Goal: Information Seeking & Learning: Learn about a topic

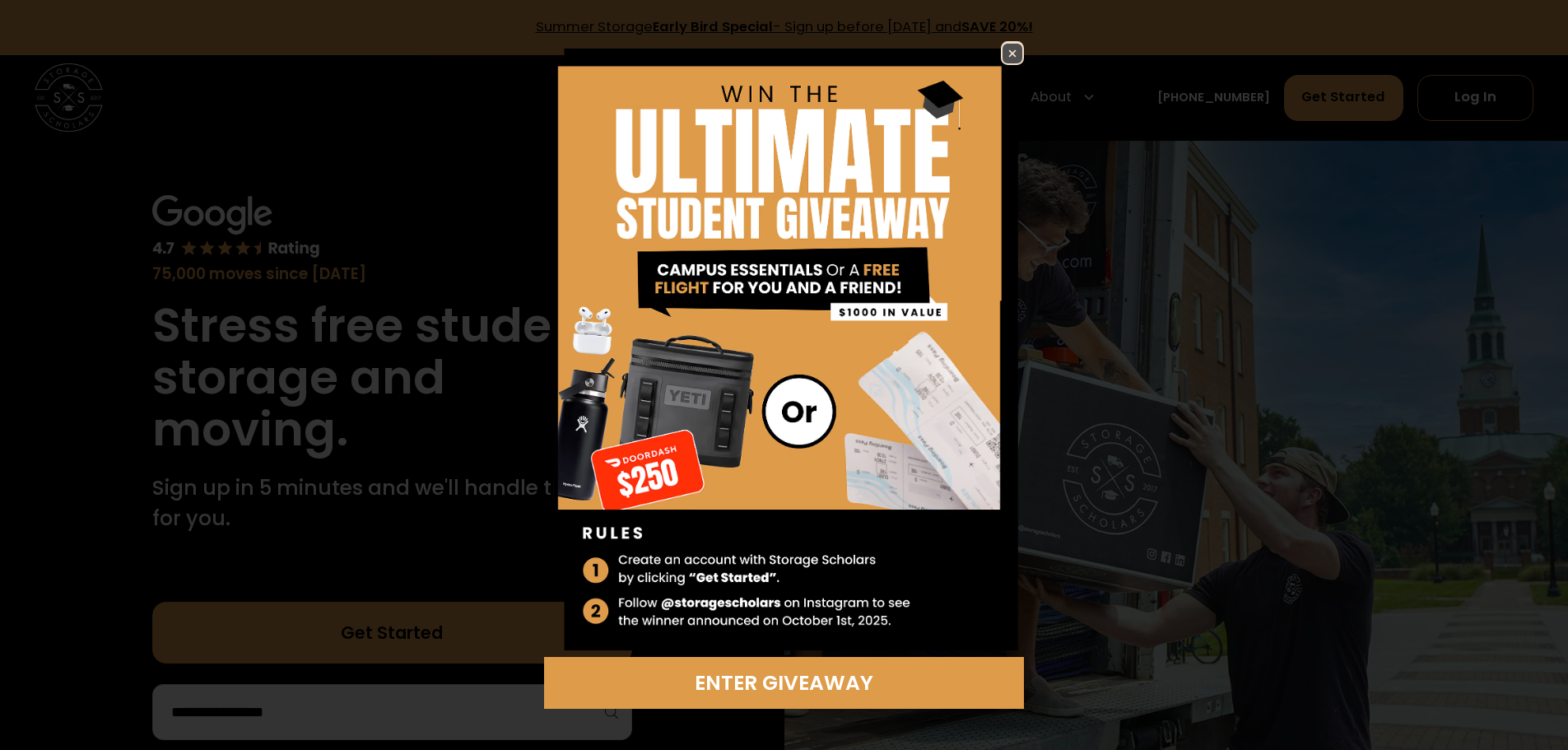
click at [1015, 52] on img at bounding box center [1012, 54] width 20 height 20
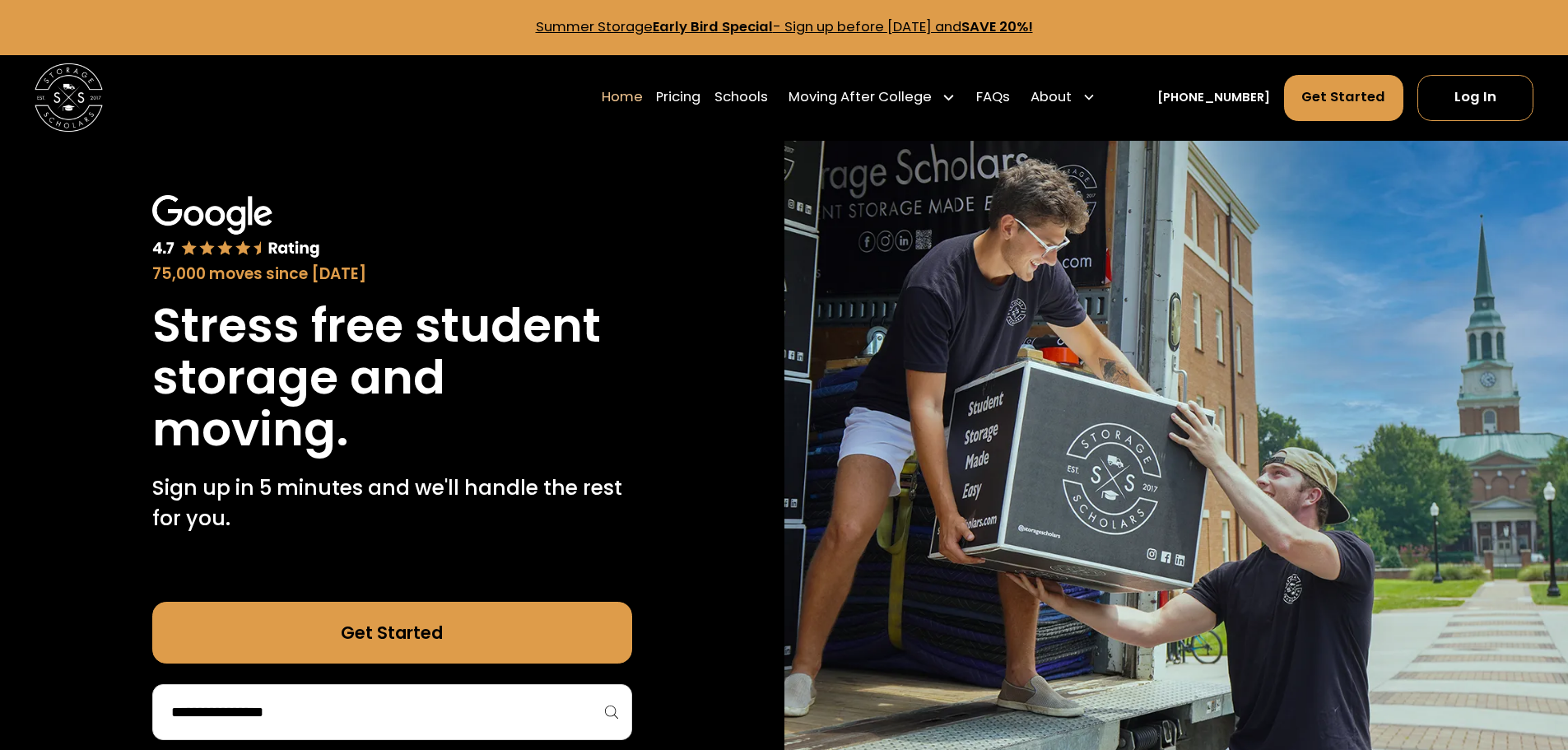
click at [701, 96] on link "Pricing" at bounding box center [679, 97] width 44 height 48
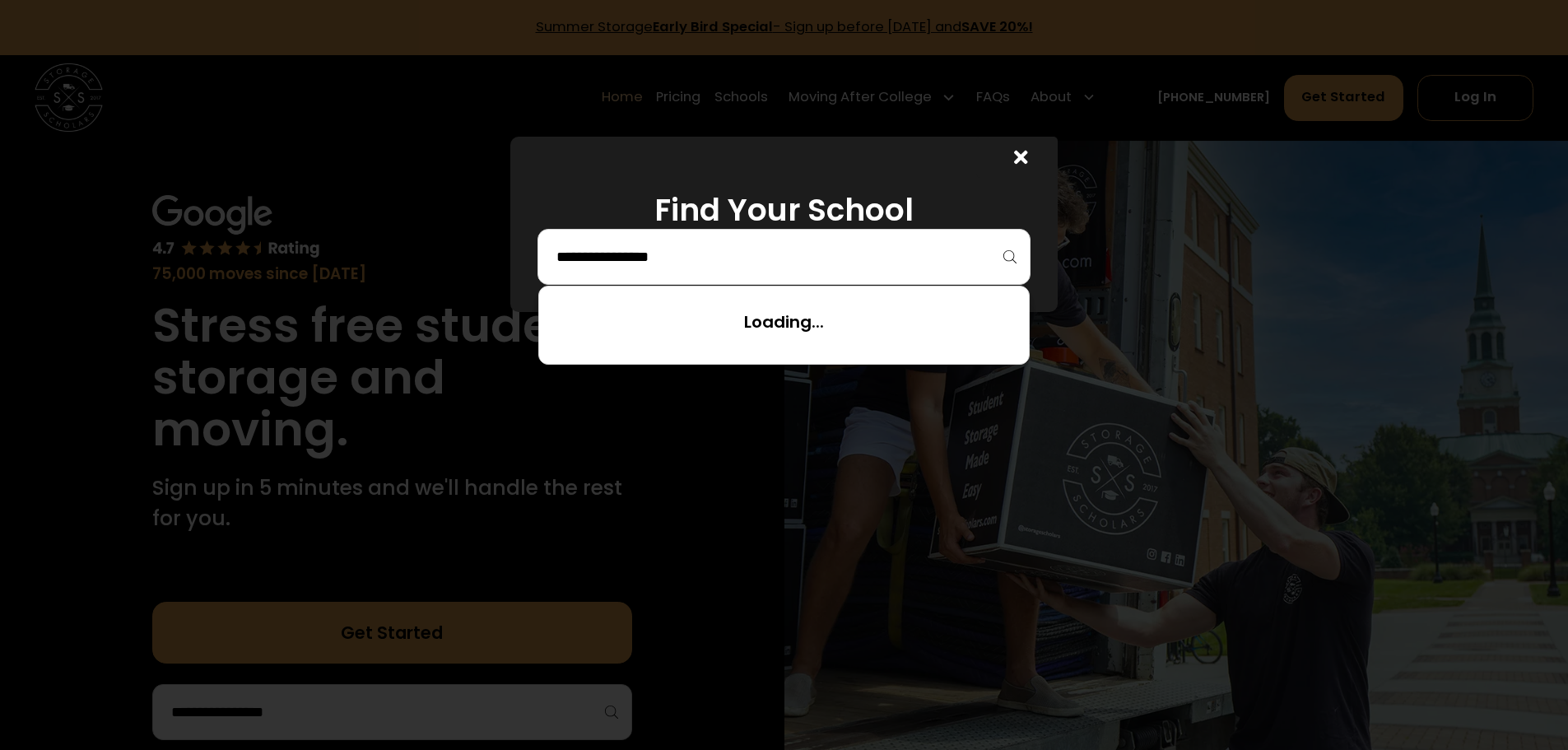
click at [834, 271] on input "search" at bounding box center [784, 257] width 459 height 28
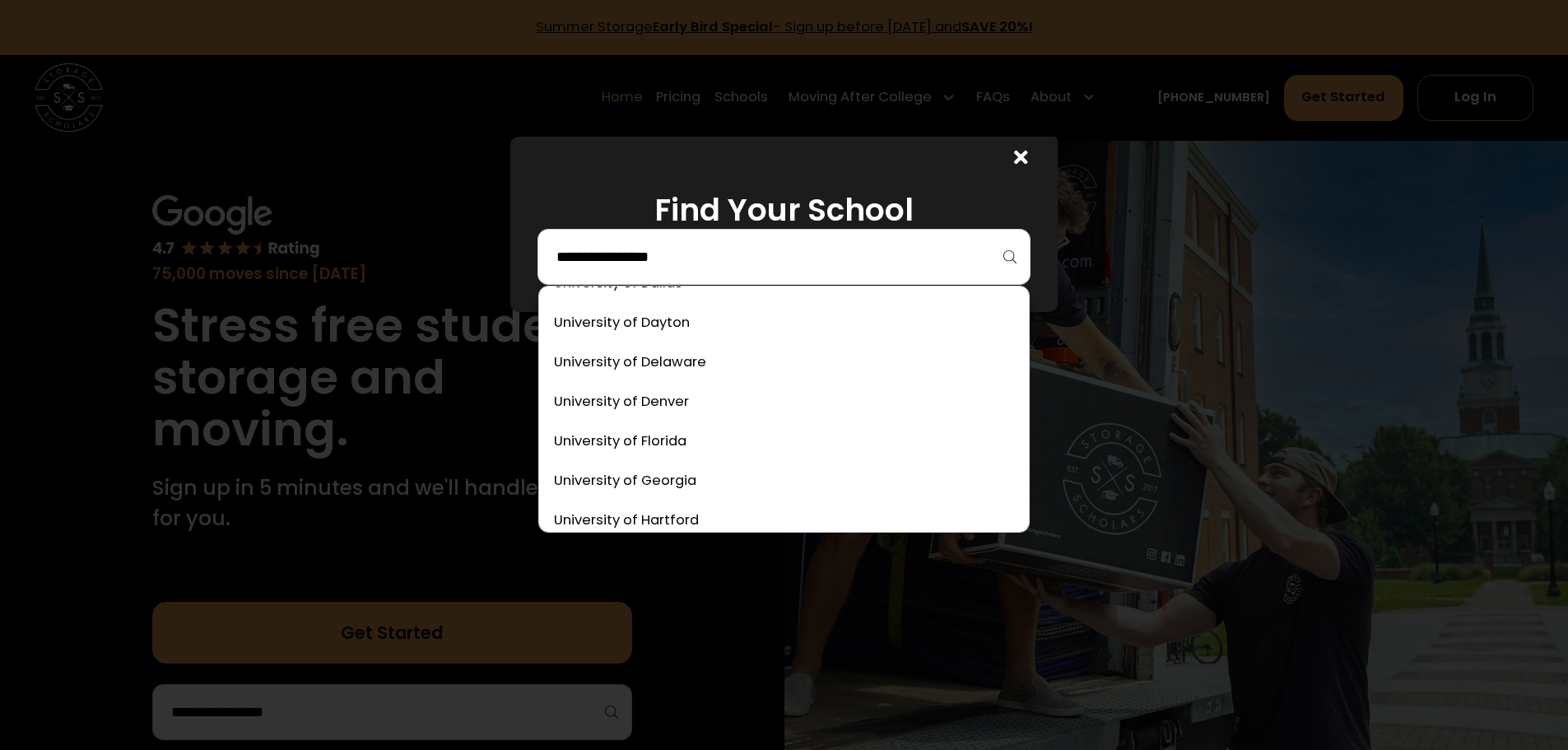
scroll to position [7922, 0]
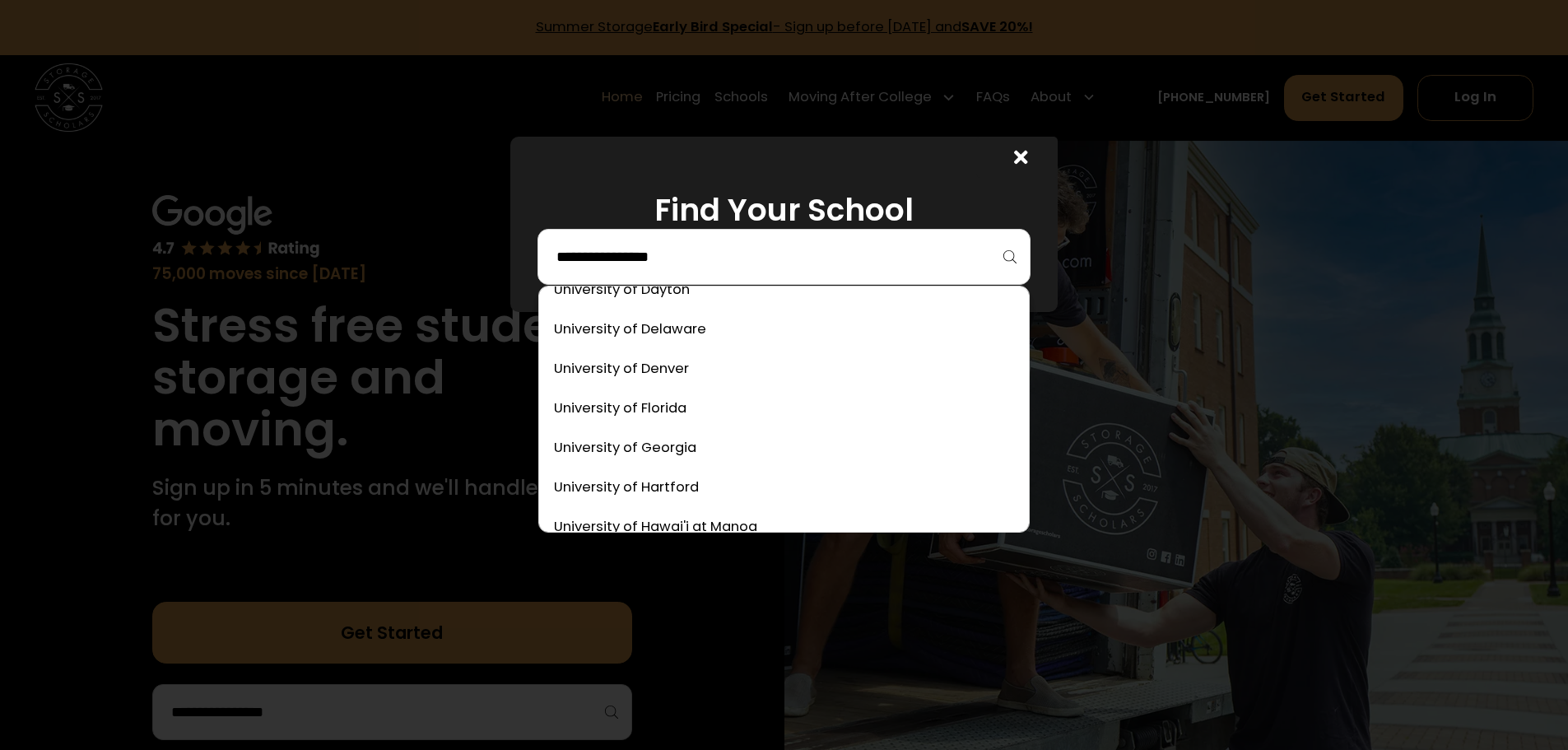
drag, startPoint x: 1023, startPoint y: 519, endPoint x: 1062, endPoint y: 455, distance: 74.9
click at [1074, 447] on div at bounding box center [784, 375] width 1568 height 750
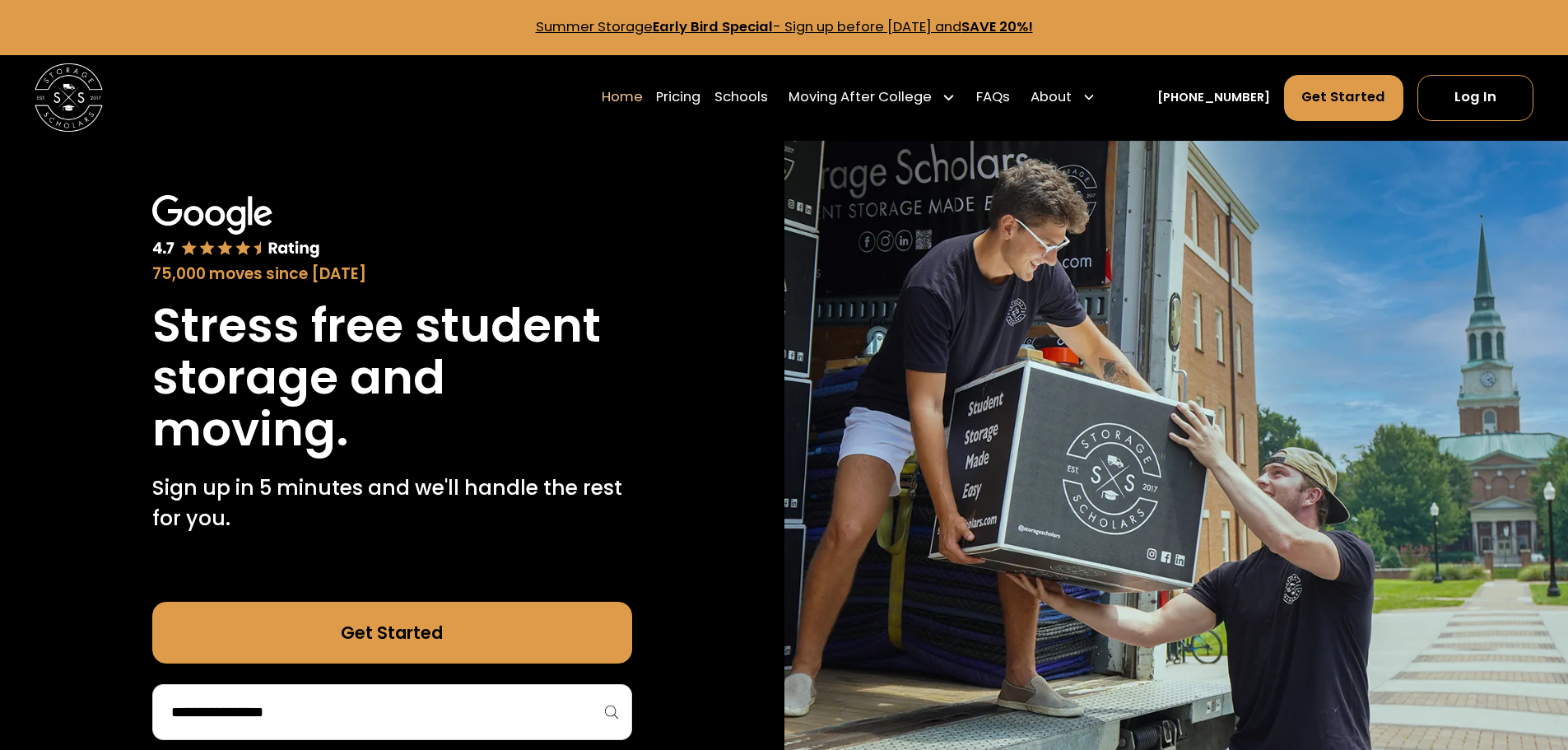
click at [701, 96] on link "Pricing" at bounding box center [679, 97] width 44 height 48
click at [701, 97] on link "Pricing" at bounding box center [679, 97] width 44 height 48
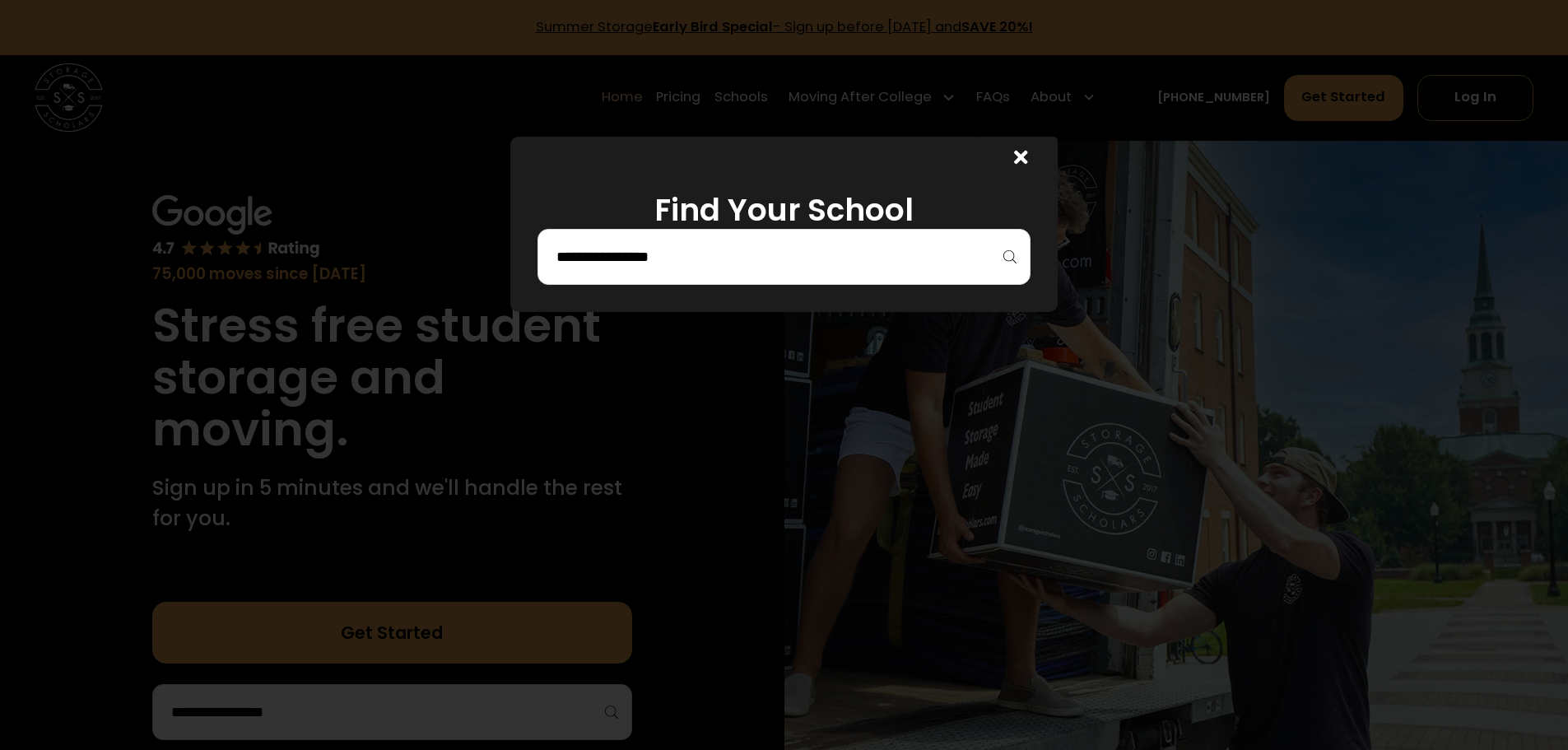
click at [1012, 252] on div at bounding box center [784, 257] width 493 height 56
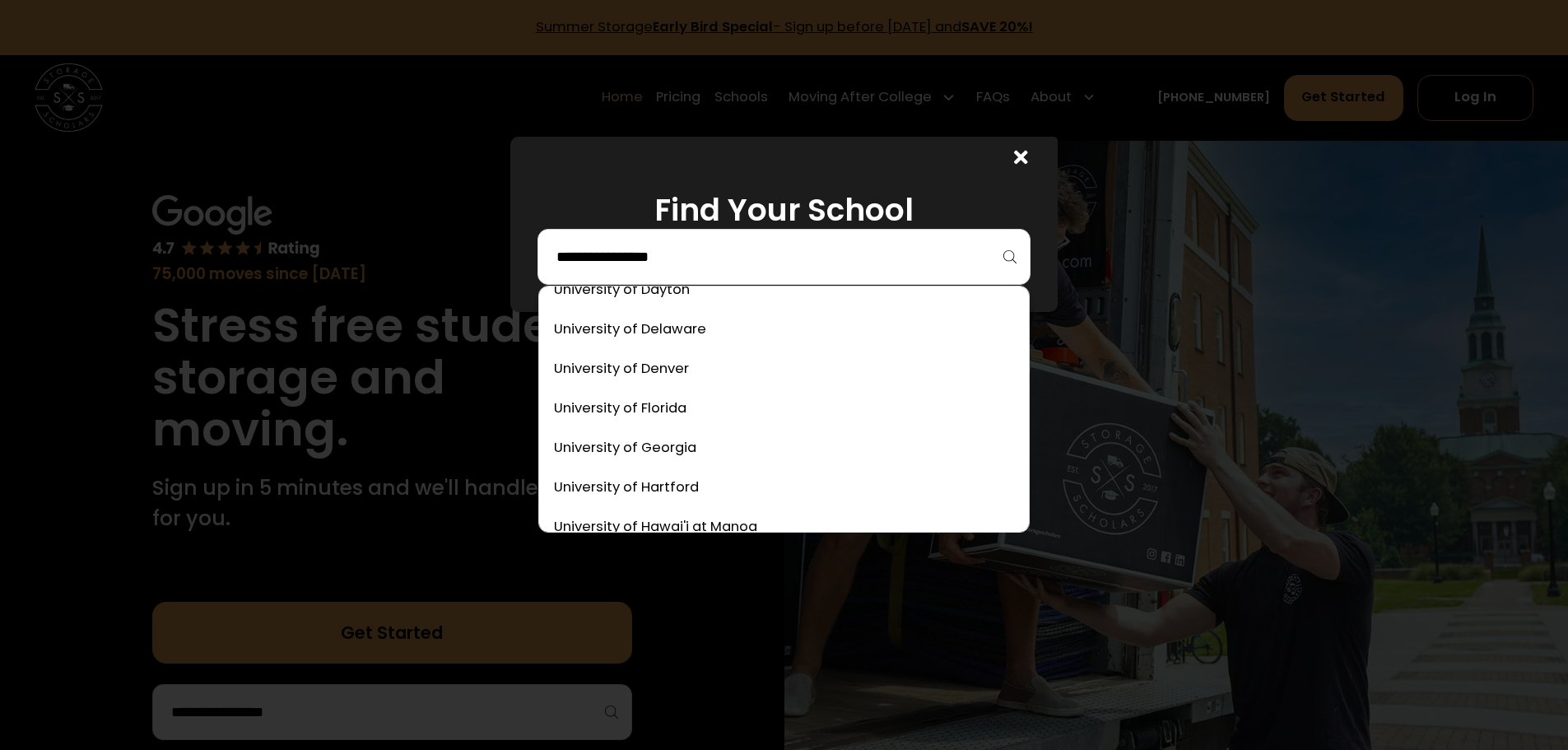
click at [820, 255] on input "search" at bounding box center [784, 257] width 459 height 28
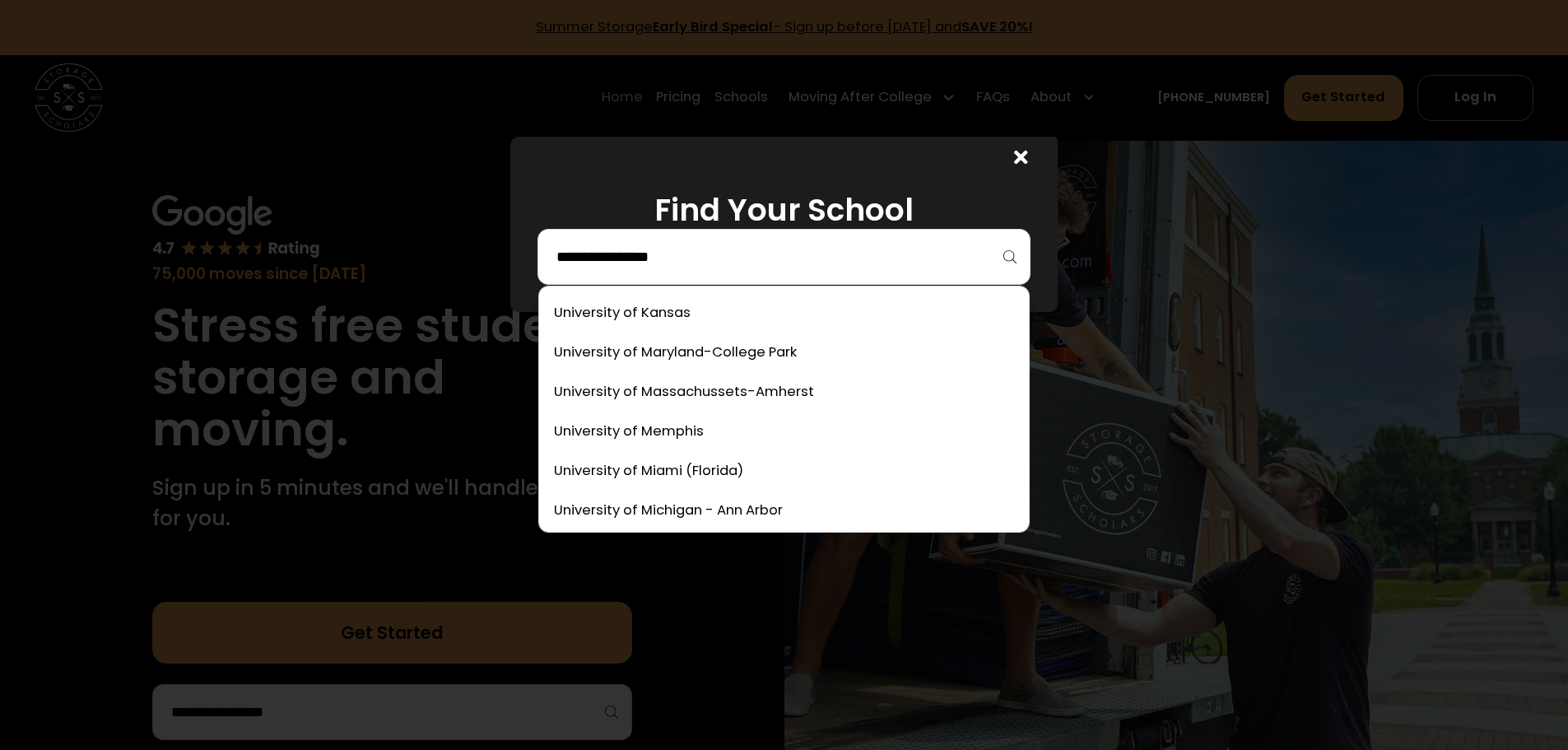
scroll to position [8196, 0]
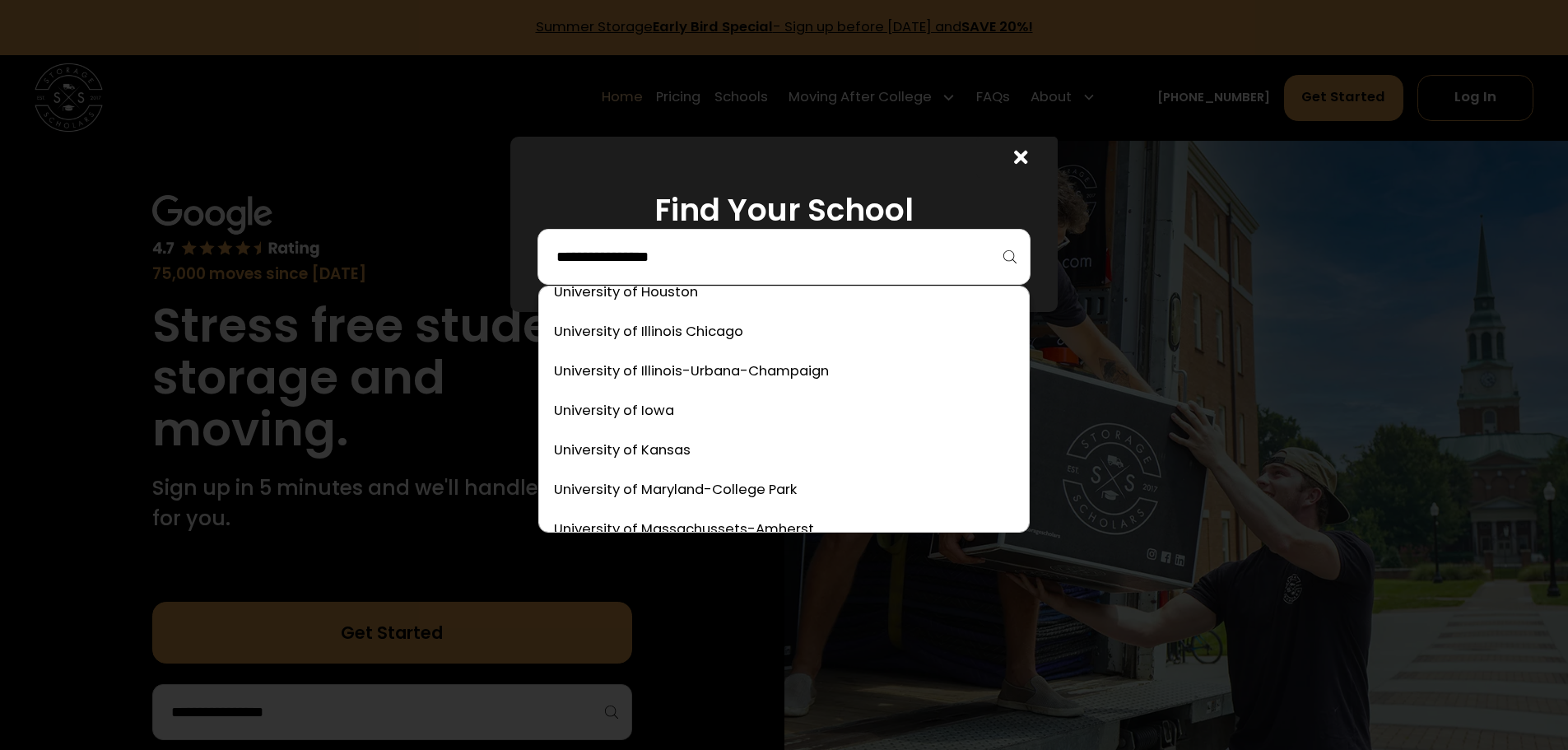
click at [695, 373] on link at bounding box center [784, 372] width 477 height 36
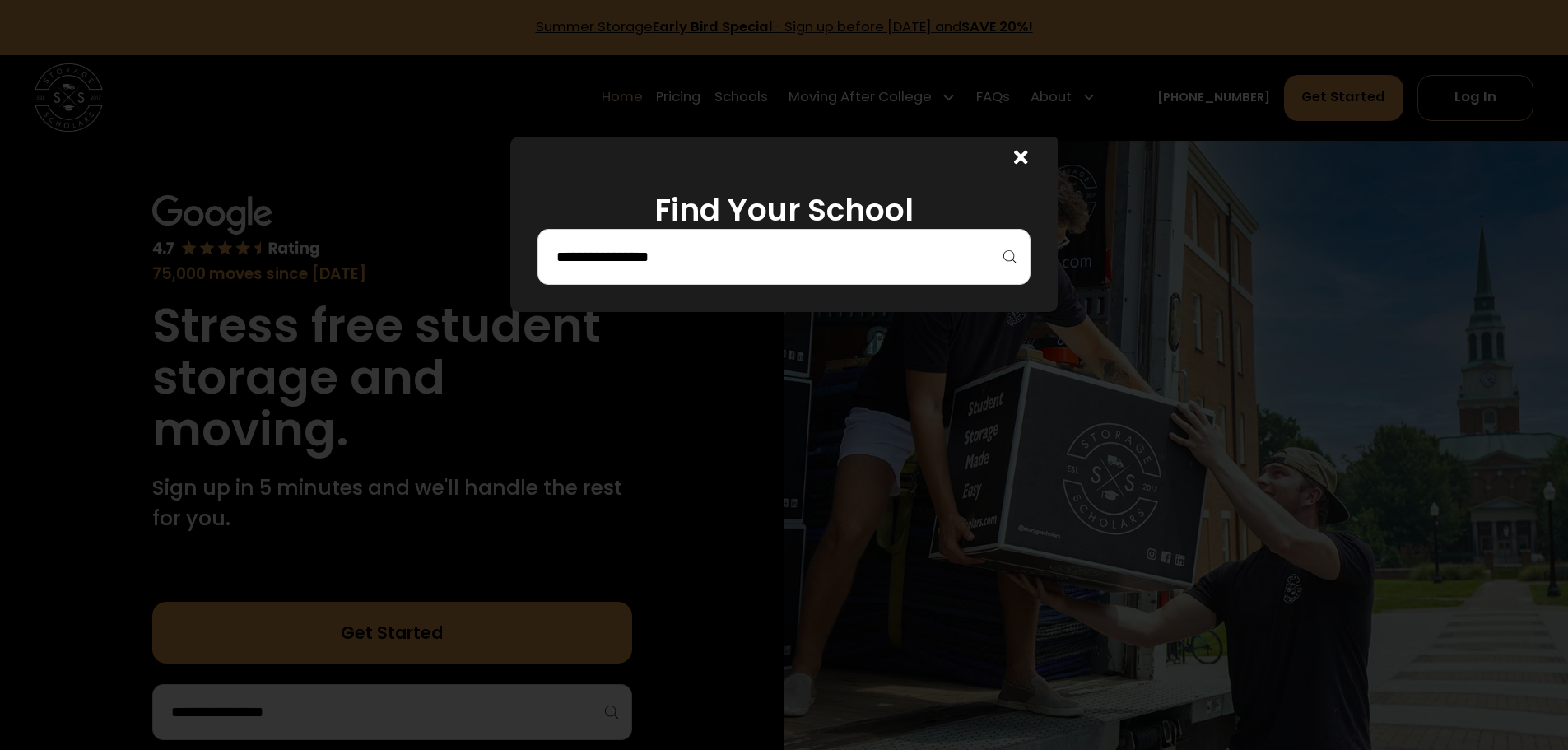
click at [778, 252] on input "search" at bounding box center [784, 257] width 459 height 28
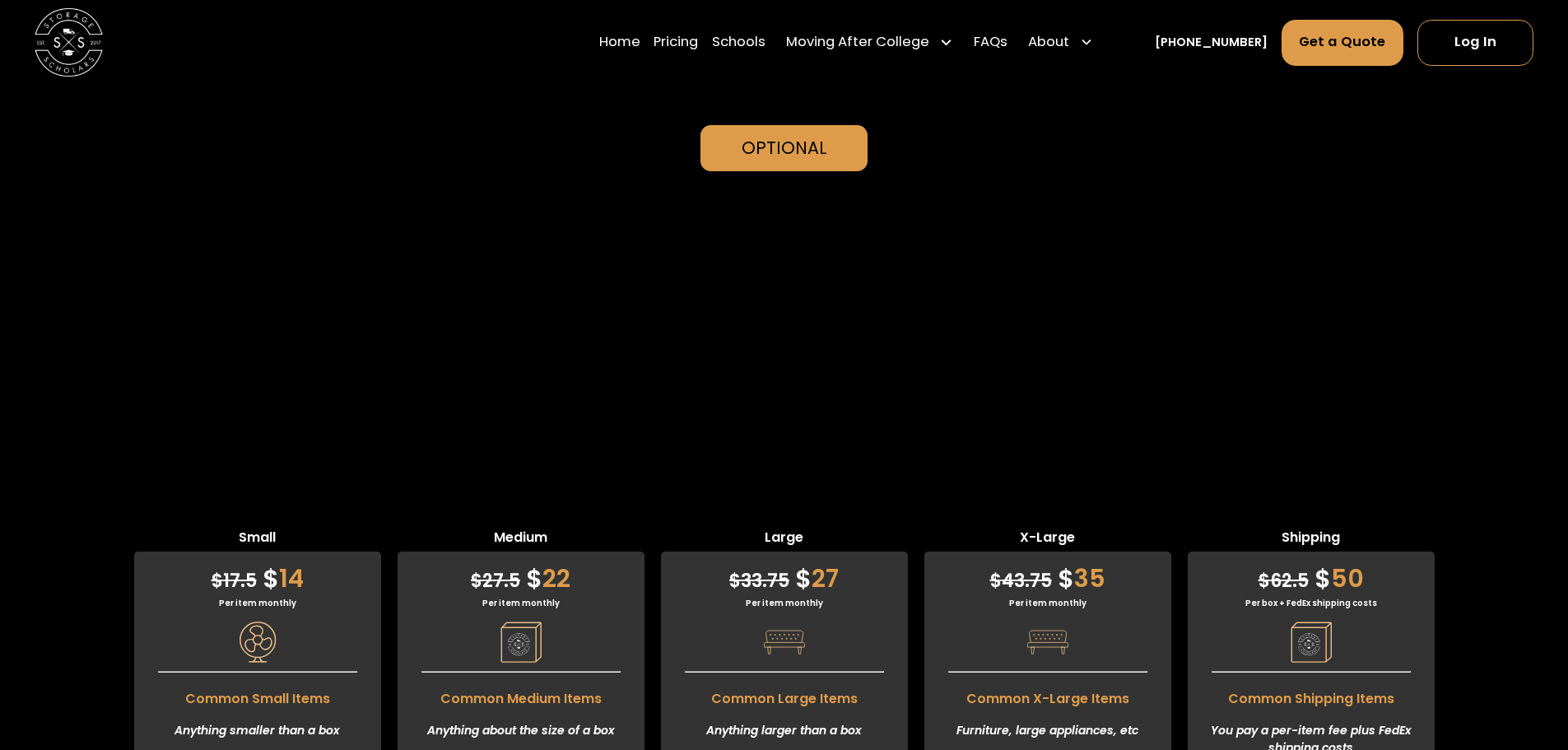
scroll to position [3813, 0]
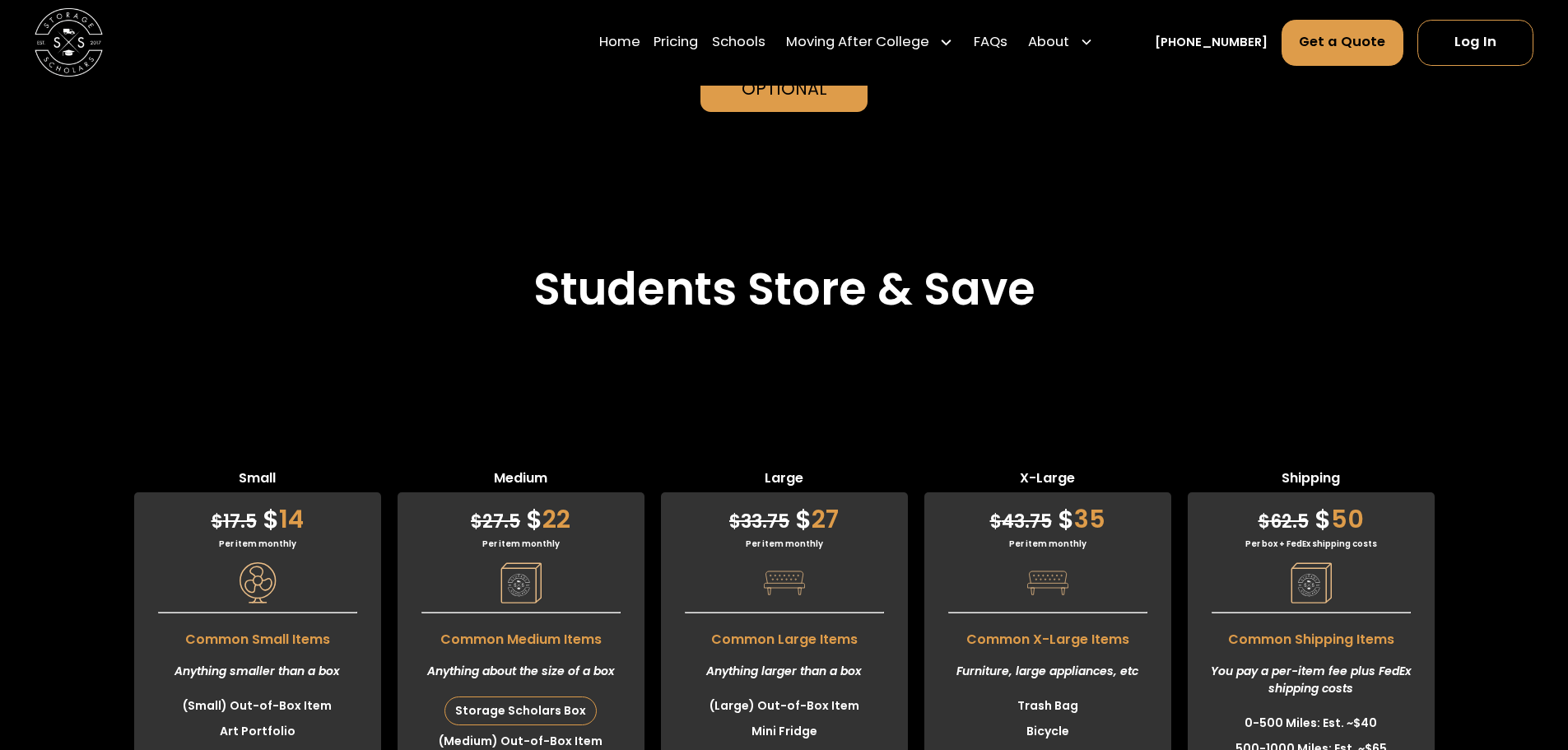
scroll to position [3950, 0]
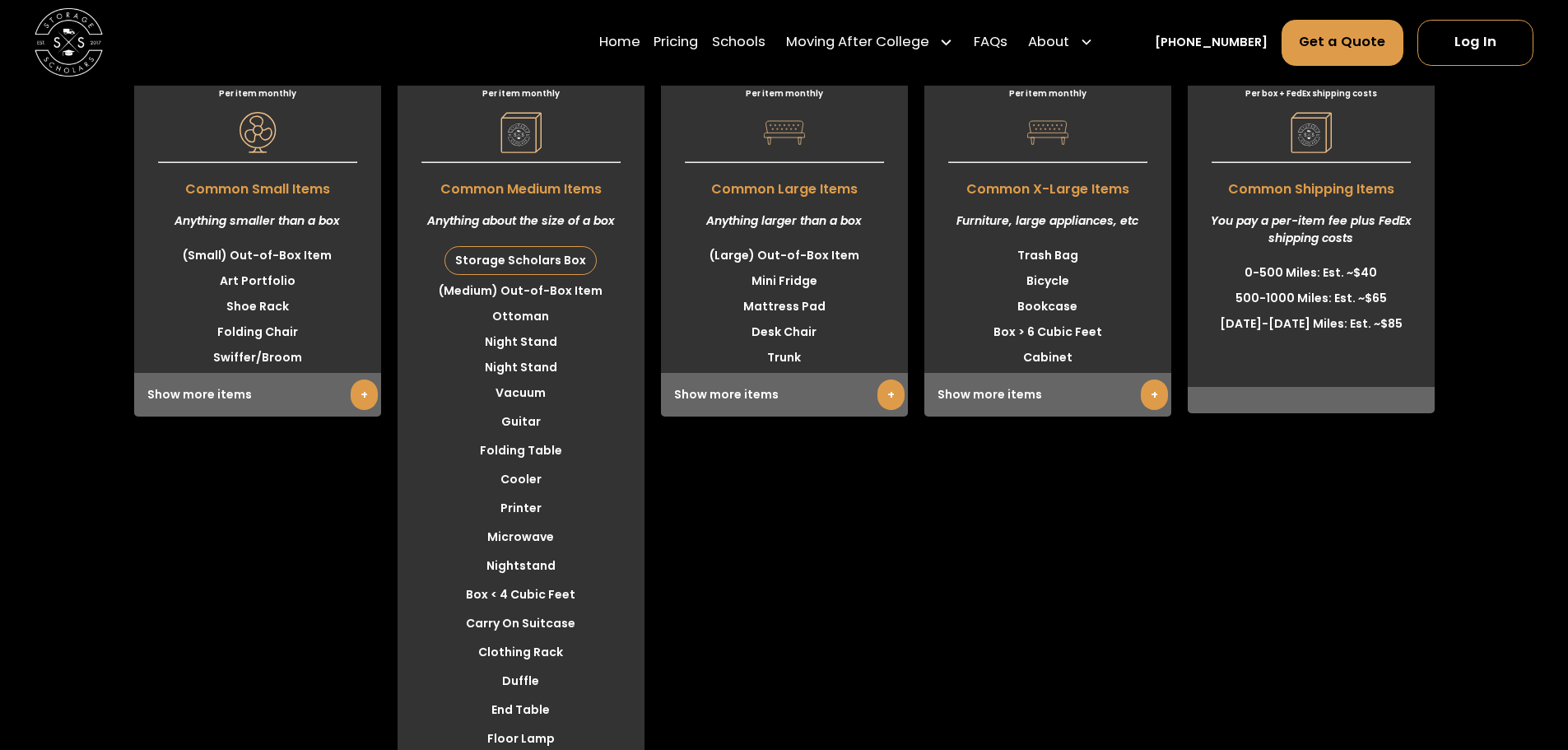
scroll to position [4636, 0]
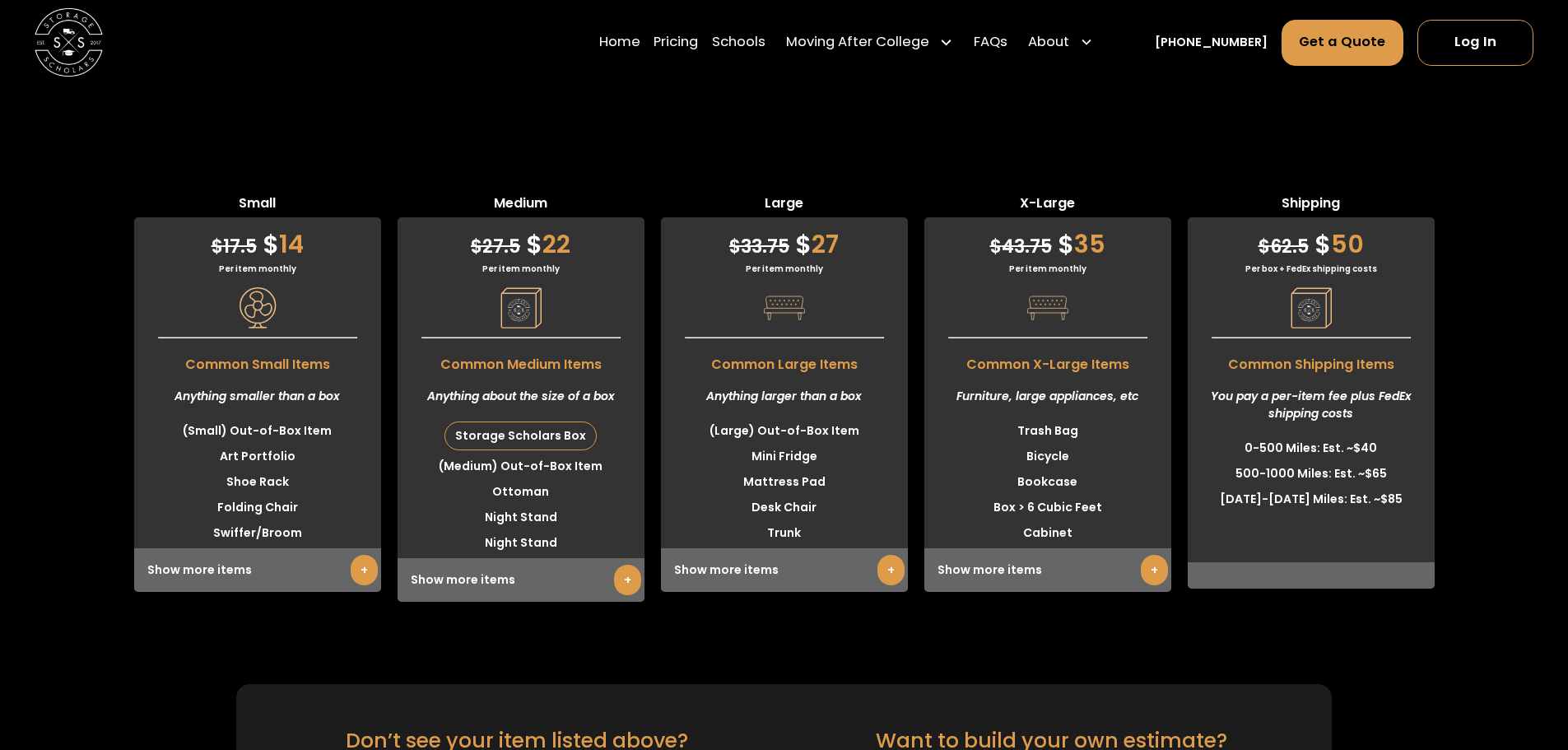
scroll to position [4272, 0]
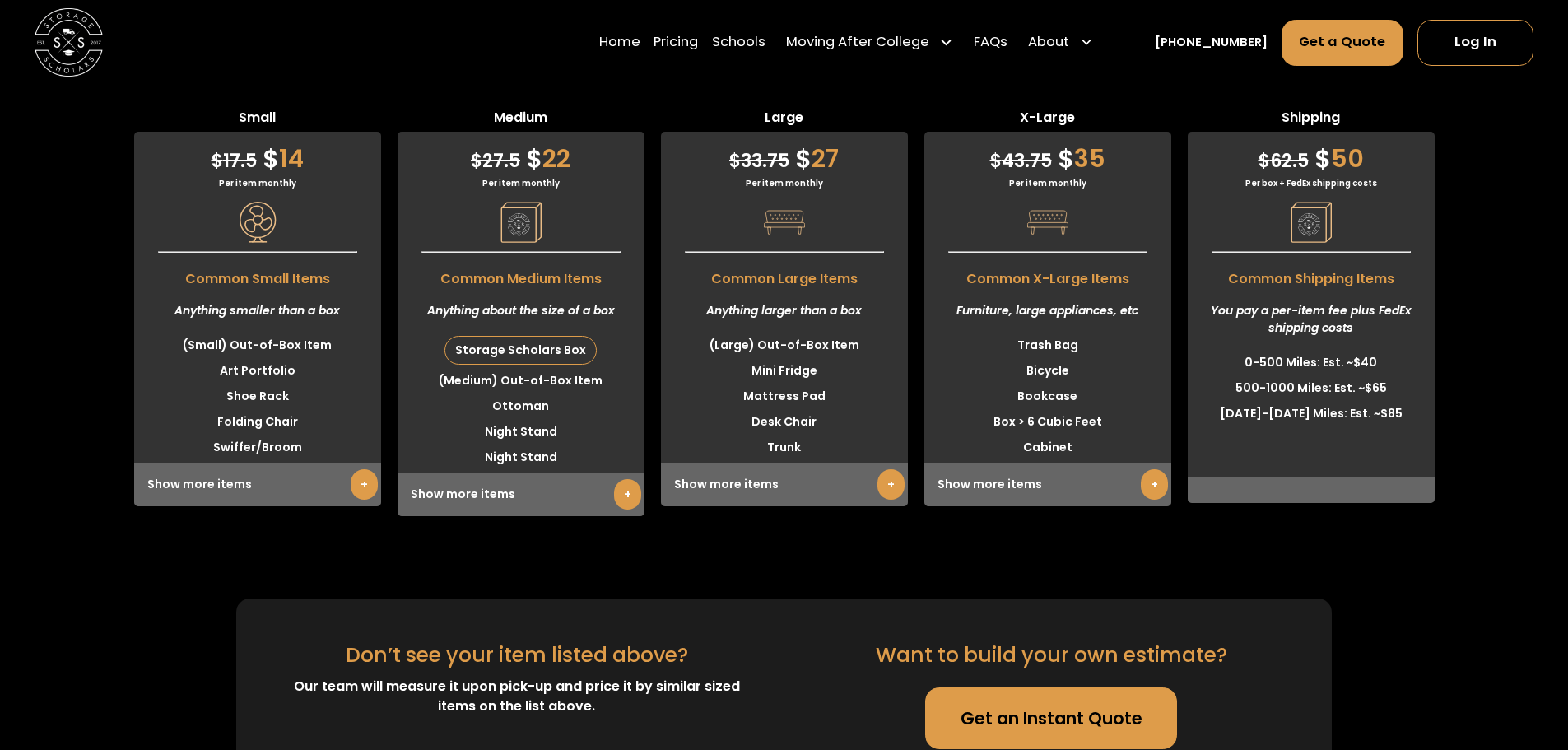
click at [630, 479] on link "+" at bounding box center [628, 494] width 27 height 30
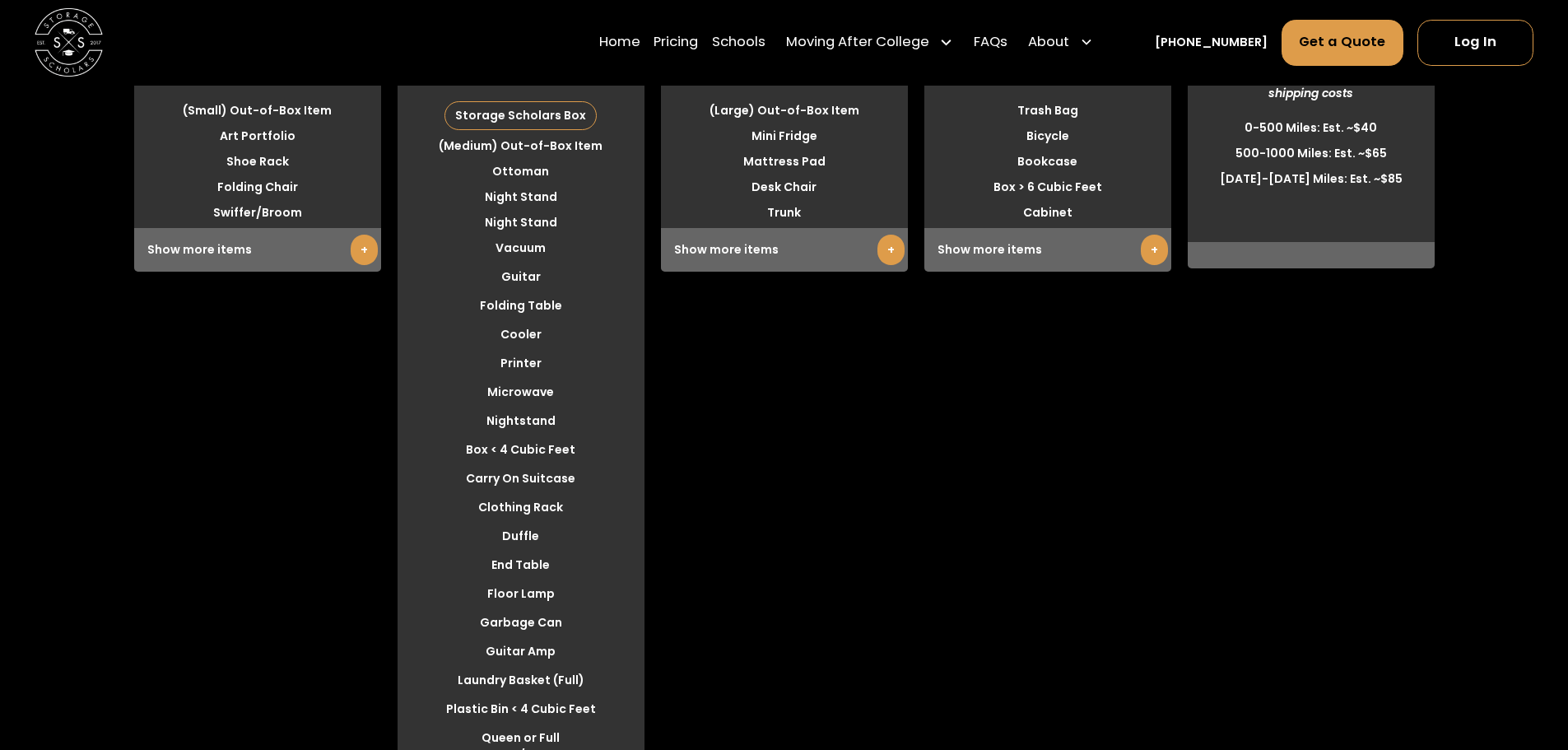
scroll to position [4546, 0]
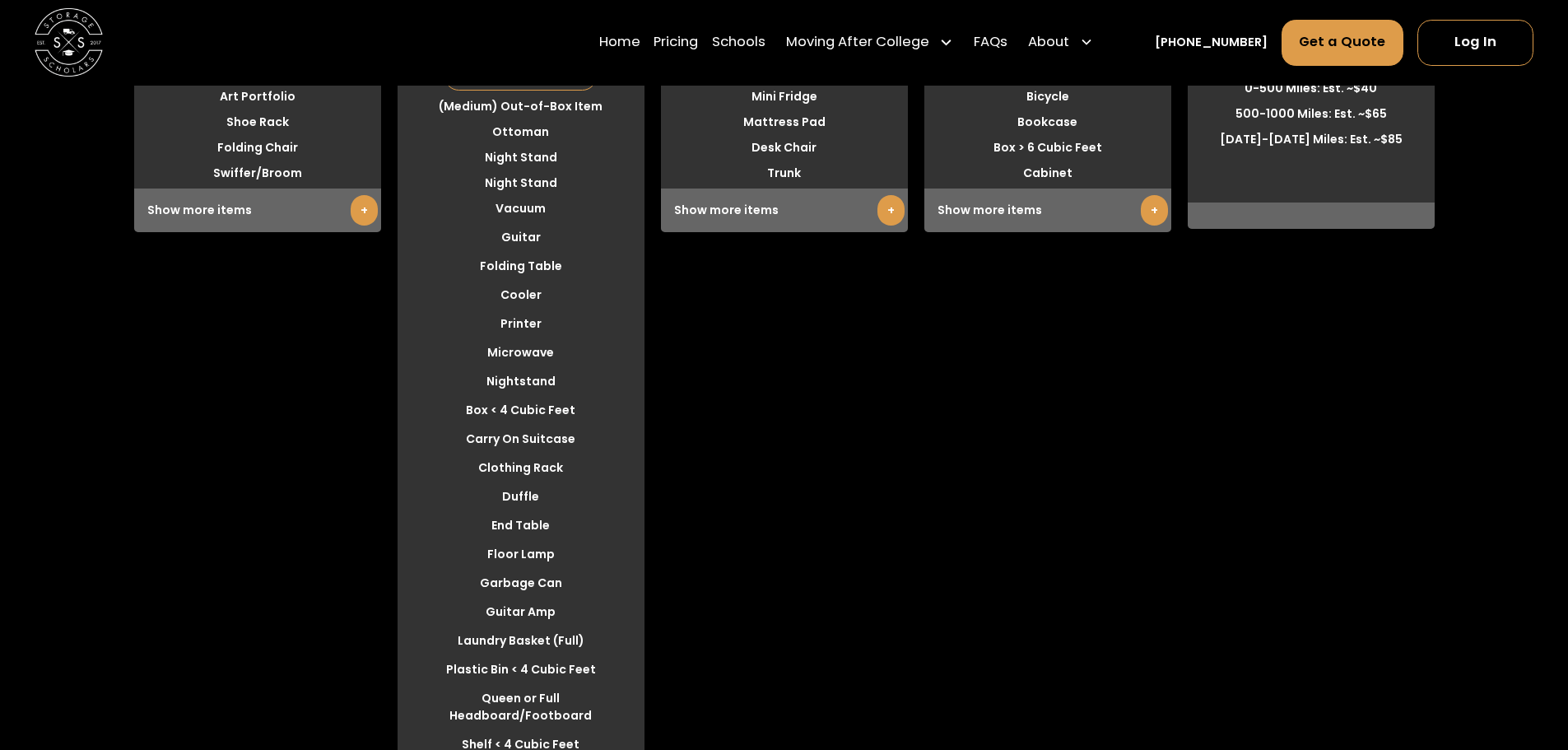
click at [524, 340] on li "Microwave" at bounding box center [521, 352] width 247 height 26
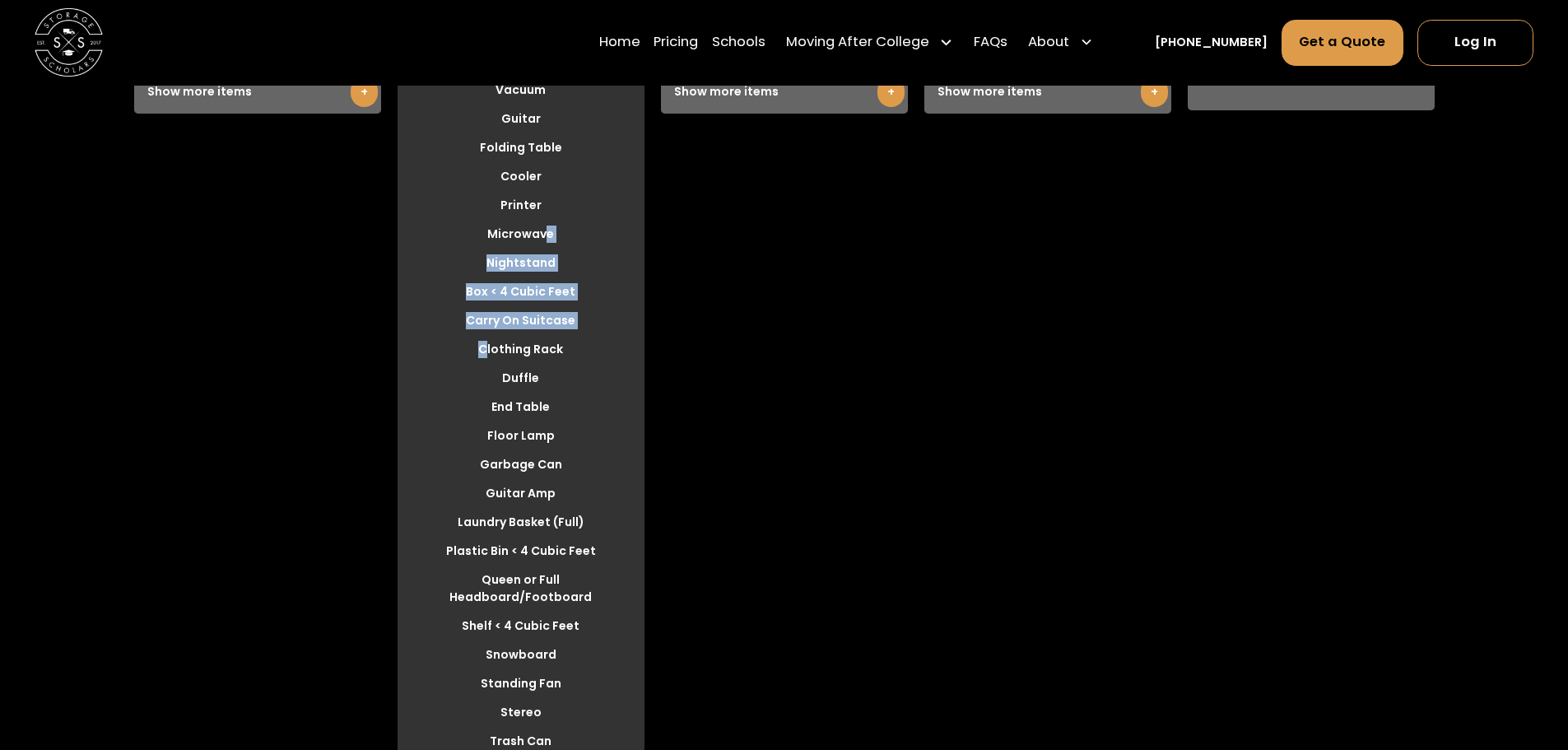
scroll to position [4684, 0]
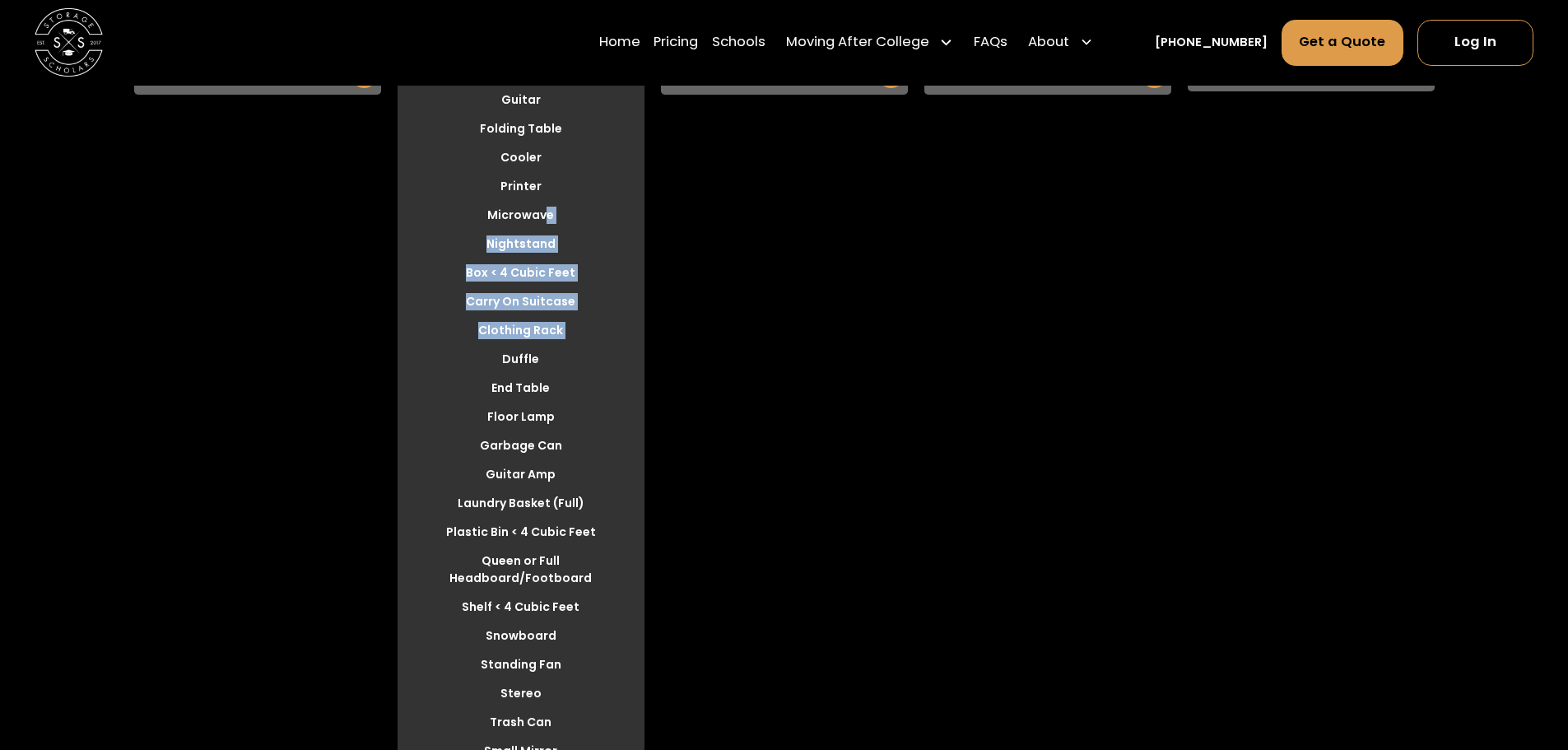
drag, startPoint x: 546, startPoint y: 328, endPoint x: 488, endPoint y: 321, distance: 58.4
click at [488, 321] on ul "Vacuum Guitar Folding Table Cooler Printer Microwave Nightstand Box < 4 Cubic F…" at bounding box center [521, 411] width 247 height 706
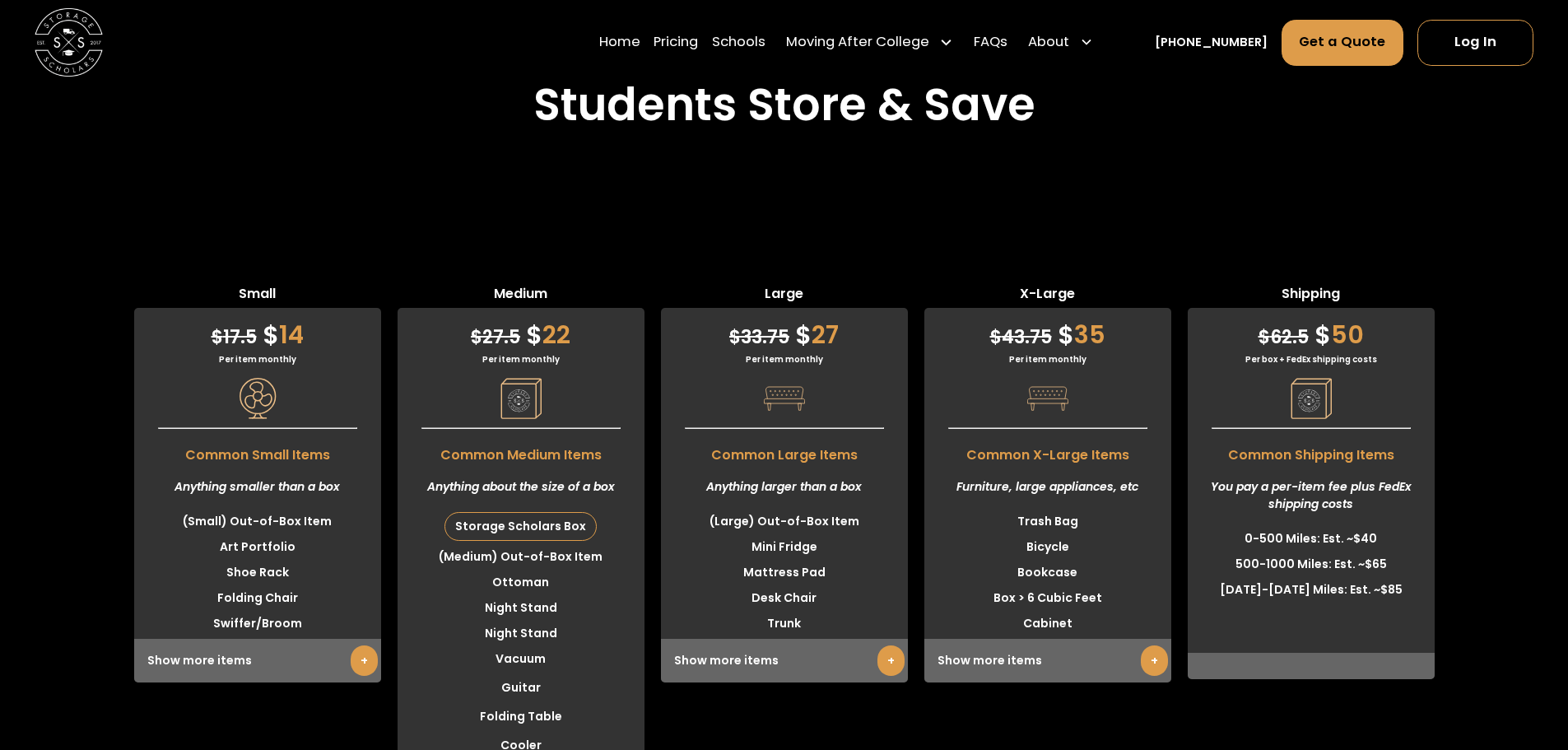
scroll to position [4134, 0]
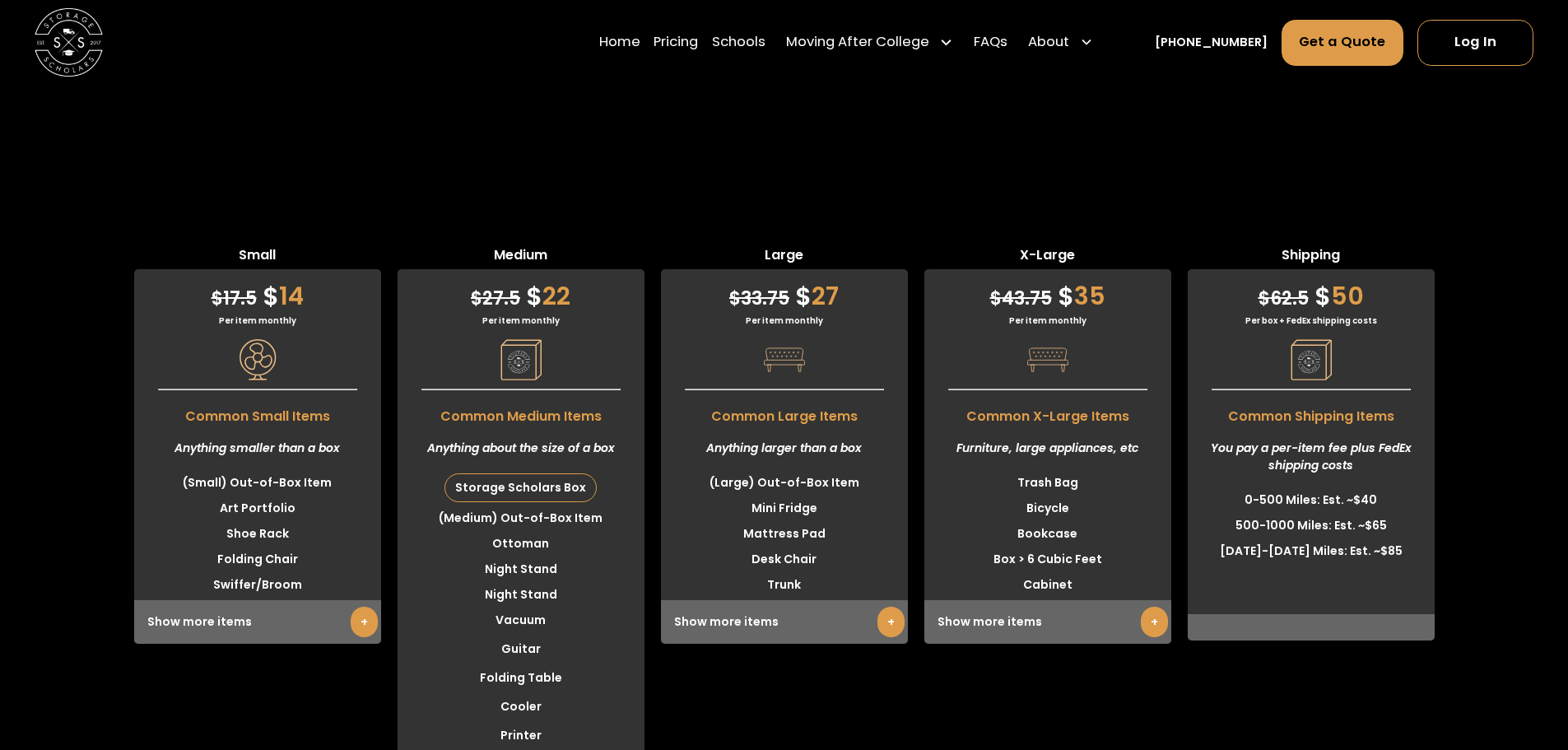
drag, startPoint x: 1189, startPoint y: 406, endPoint x: 1038, endPoint y: 694, distance: 325.2
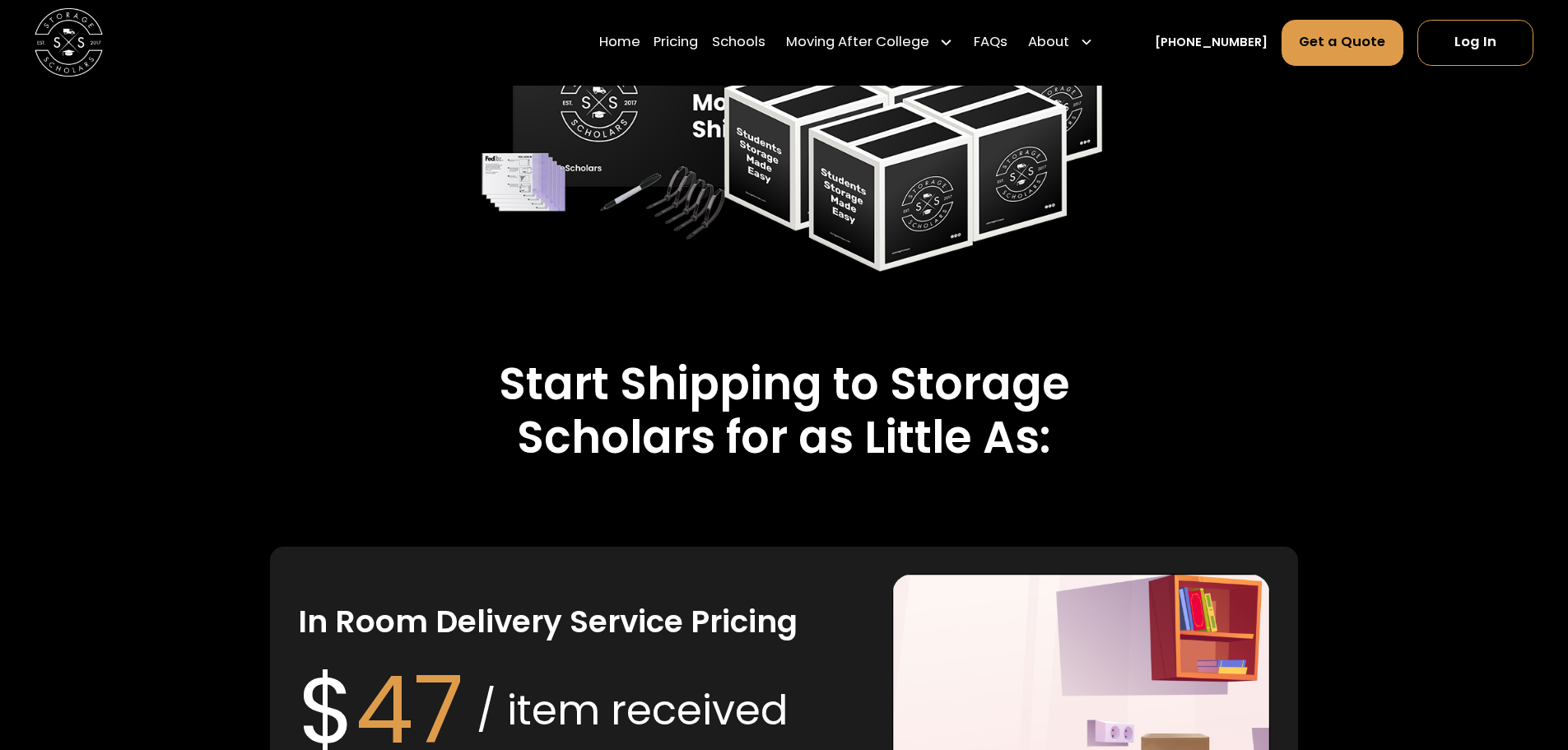
scroll to position [2764, 0]
